Goal: Task Accomplishment & Management: Use online tool/utility

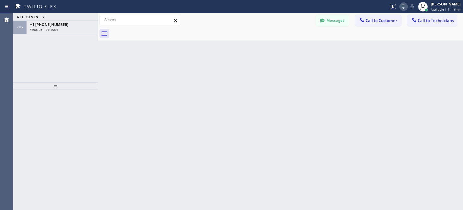
click at [402, 6] on icon at bounding box center [403, 6] width 7 height 7
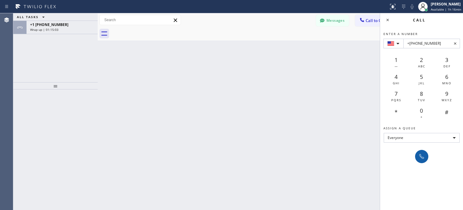
type input "+[PHONE_NUMBER]"
click at [422, 156] on icon at bounding box center [421, 156] width 5 height 5
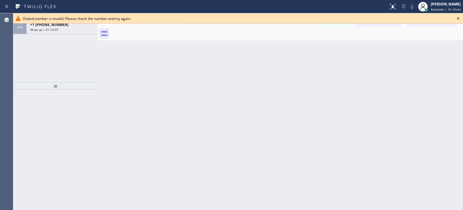
click at [457, 19] on icon at bounding box center [458, 18] width 7 height 7
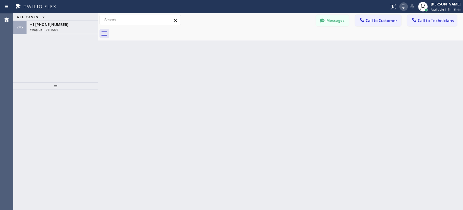
click at [405, 6] on icon at bounding box center [403, 6] width 7 height 7
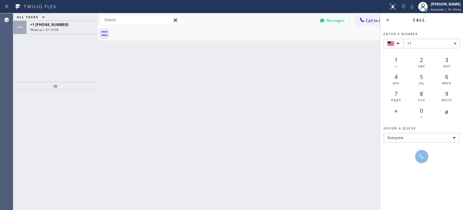
drag, startPoint x: 418, startPoint y: 43, endPoint x: 399, endPoint y: 45, distance: 18.5
click at [399, 45] on div "+1" at bounding box center [422, 44] width 77 height 10
type input "[PHONE_NUMBER]"
click at [420, 157] on icon at bounding box center [421, 156] width 7 height 7
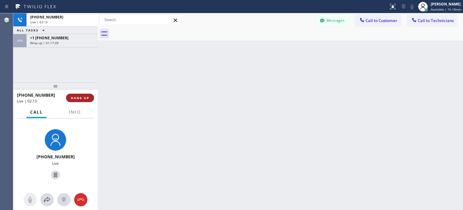
click at [82, 98] on span "HANG UP" at bounding box center [80, 98] width 18 height 4
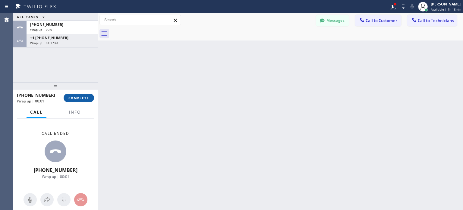
click at [83, 99] on span "COMPLETE" at bounding box center [78, 98] width 21 height 4
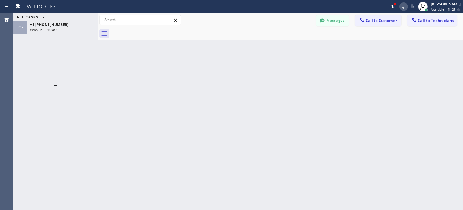
click at [405, 4] on icon at bounding box center [403, 6] width 7 height 7
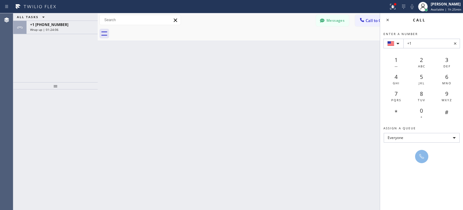
drag, startPoint x: 428, startPoint y: 48, endPoint x: 428, endPoint y: 44, distance: 3.6
type input "[PHONE_NUMBER]"
click at [421, 155] on icon at bounding box center [421, 156] width 7 height 7
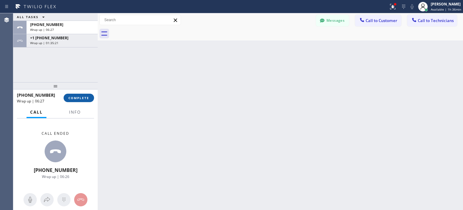
click at [81, 98] on span "COMPLETE" at bounding box center [78, 98] width 21 height 4
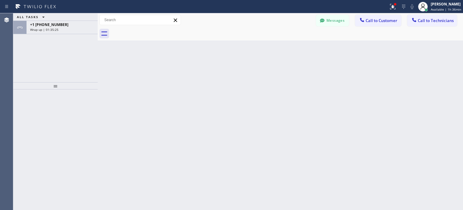
click at [64, 45] on div "ALL TASKS ALL TASKS ACTIVE TASKS TASKS IN WRAP UP +1 [PHONE_NUMBER] Wrap up | 0…" at bounding box center [55, 47] width 84 height 69
click at [53, 30] on span "Wrap up | 01:35:25" at bounding box center [44, 29] width 28 height 4
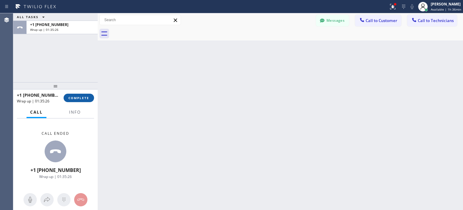
click at [78, 97] on span "COMPLETE" at bounding box center [78, 98] width 21 height 4
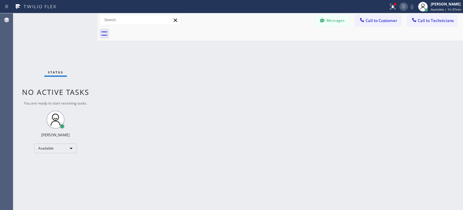
click at [403, 8] on icon at bounding box center [403, 7] width 3 height 4
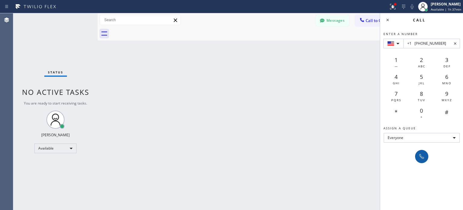
type input "+1 [PHONE_NUMBER]"
click at [419, 153] on icon at bounding box center [421, 156] width 7 height 7
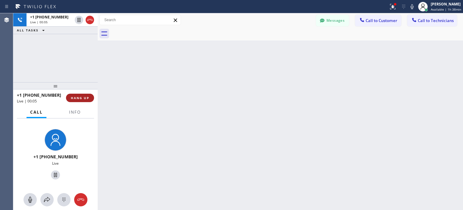
click at [87, 99] on span "HANG UP" at bounding box center [80, 98] width 18 height 4
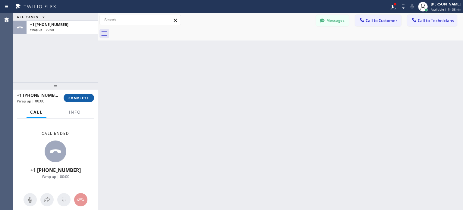
click at [79, 100] on button "COMPLETE" at bounding box center [79, 97] width 30 height 8
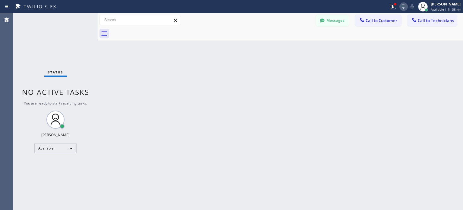
click at [403, 5] on icon at bounding box center [403, 6] width 7 height 7
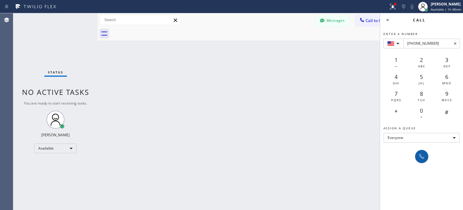
type input "[PHONE_NUMBER]"
click at [424, 160] on button at bounding box center [421, 156] width 13 height 13
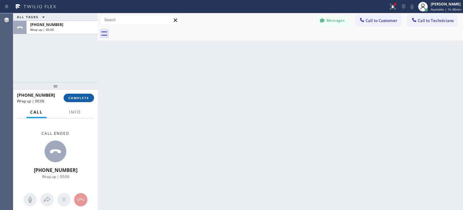
click at [90, 100] on button "COMPLETE" at bounding box center [79, 97] width 30 height 8
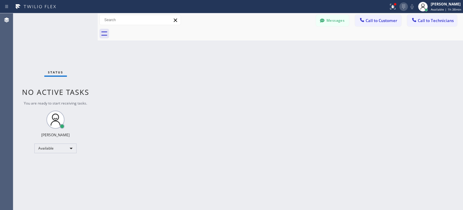
click at [400, 6] on icon at bounding box center [403, 6] width 7 height 7
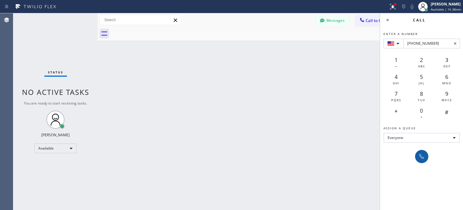
type input "[PHONE_NUMBER]"
click at [418, 156] on icon at bounding box center [421, 156] width 7 height 7
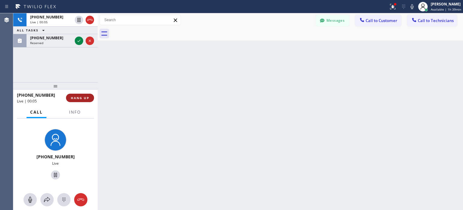
click at [84, 96] on span "HANG UP" at bounding box center [80, 98] width 18 height 4
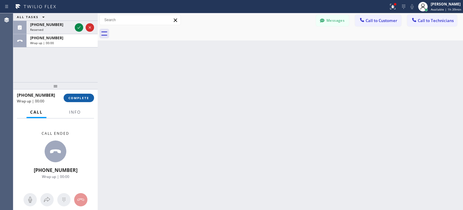
click at [81, 99] on span "COMPLETE" at bounding box center [78, 98] width 21 height 4
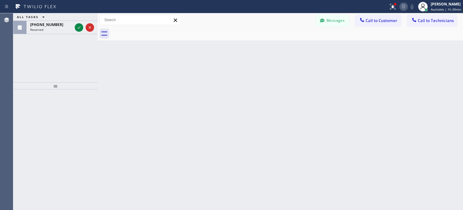
click at [402, 7] on icon at bounding box center [403, 6] width 7 height 7
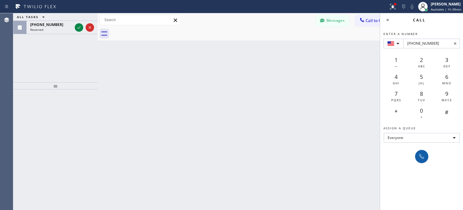
type input "[PHONE_NUMBER]"
click at [417, 155] on button at bounding box center [421, 156] width 13 height 13
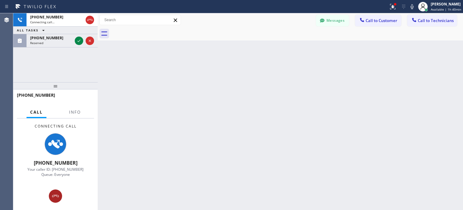
click at [52, 191] on button at bounding box center [55, 195] width 13 height 13
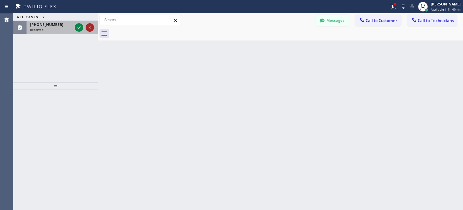
click at [88, 29] on icon at bounding box center [89, 27] width 7 height 7
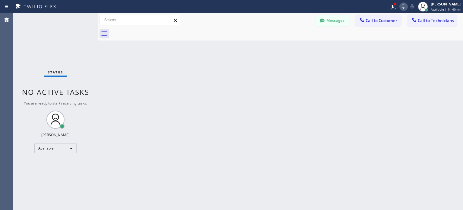
click at [403, 9] on icon at bounding box center [403, 6] width 7 height 7
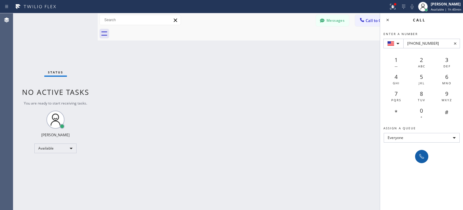
type input "[PHONE_NUMBER]"
click at [421, 156] on icon at bounding box center [421, 156] width 7 height 7
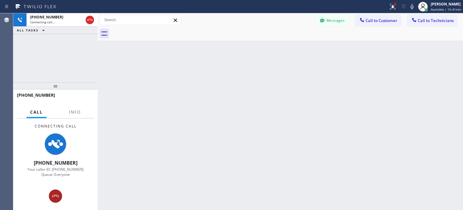
click at [59, 192] on div at bounding box center [55, 195] width 13 height 7
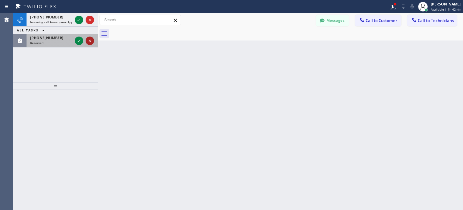
click at [86, 41] on icon at bounding box center [89, 40] width 7 height 7
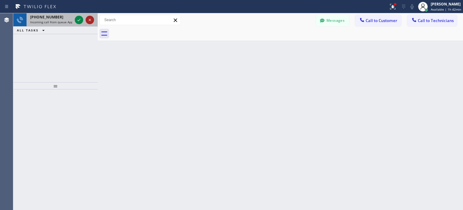
click at [93, 22] on icon at bounding box center [89, 19] width 7 height 7
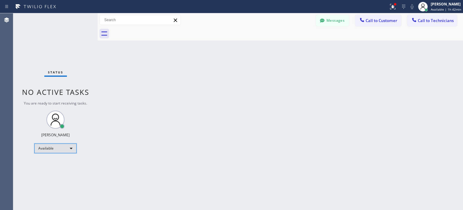
click at [66, 151] on div "Available" at bounding box center [55, 148] width 42 height 10
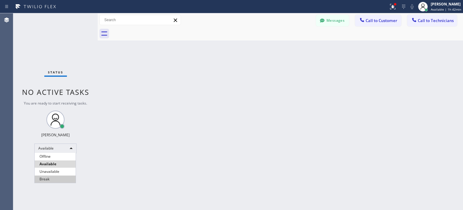
click at [65, 169] on li "Unavailable" at bounding box center [55, 171] width 41 height 7
